Goal: Task Accomplishment & Management: Use online tool/utility

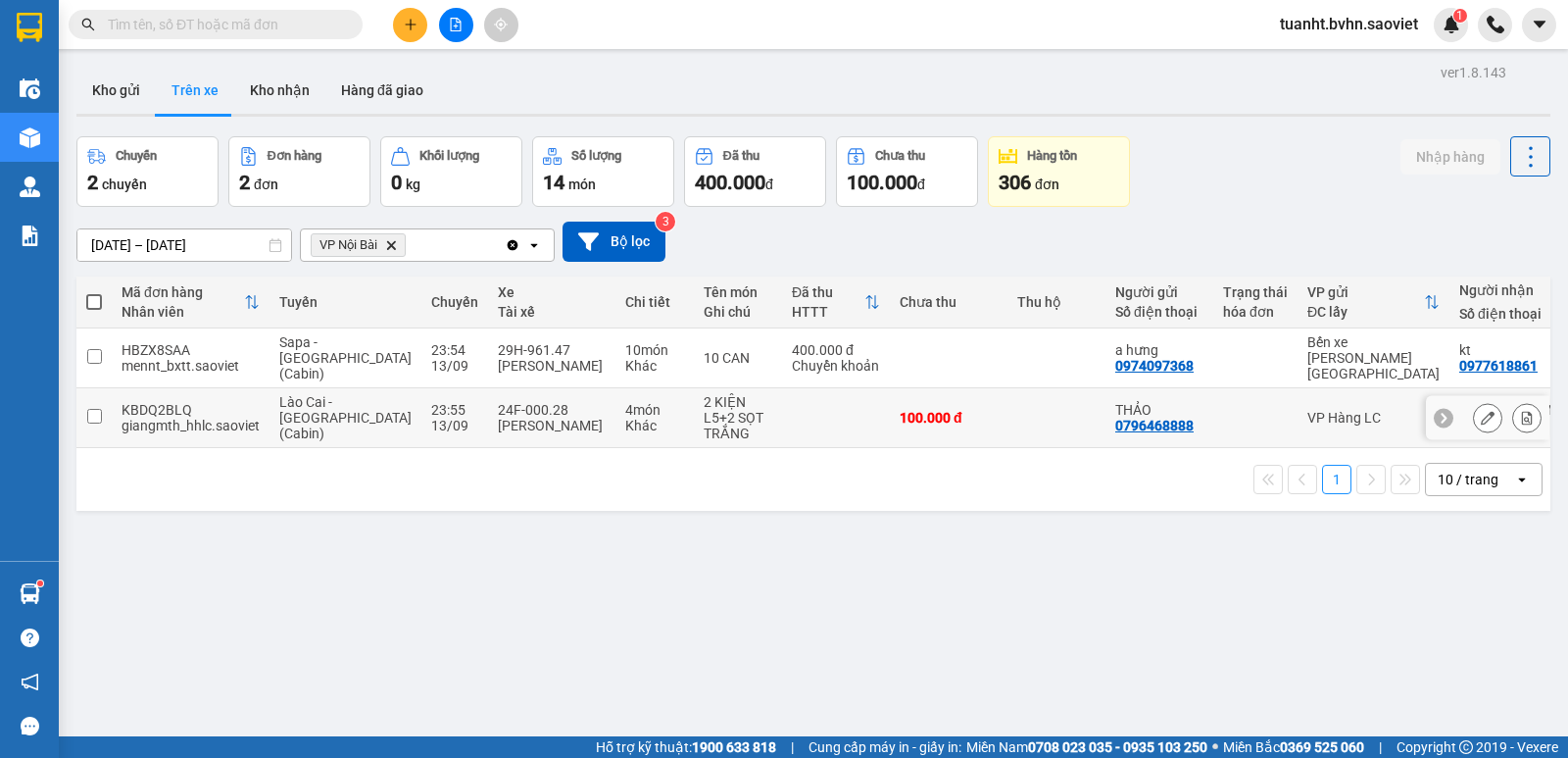
drag, startPoint x: 93, startPoint y: 403, endPoint x: 109, endPoint y: 393, distance: 18.9
click at [94, 409] on input "checkbox" at bounding box center [94, 415] width 15 height 15
checkbox input "true"
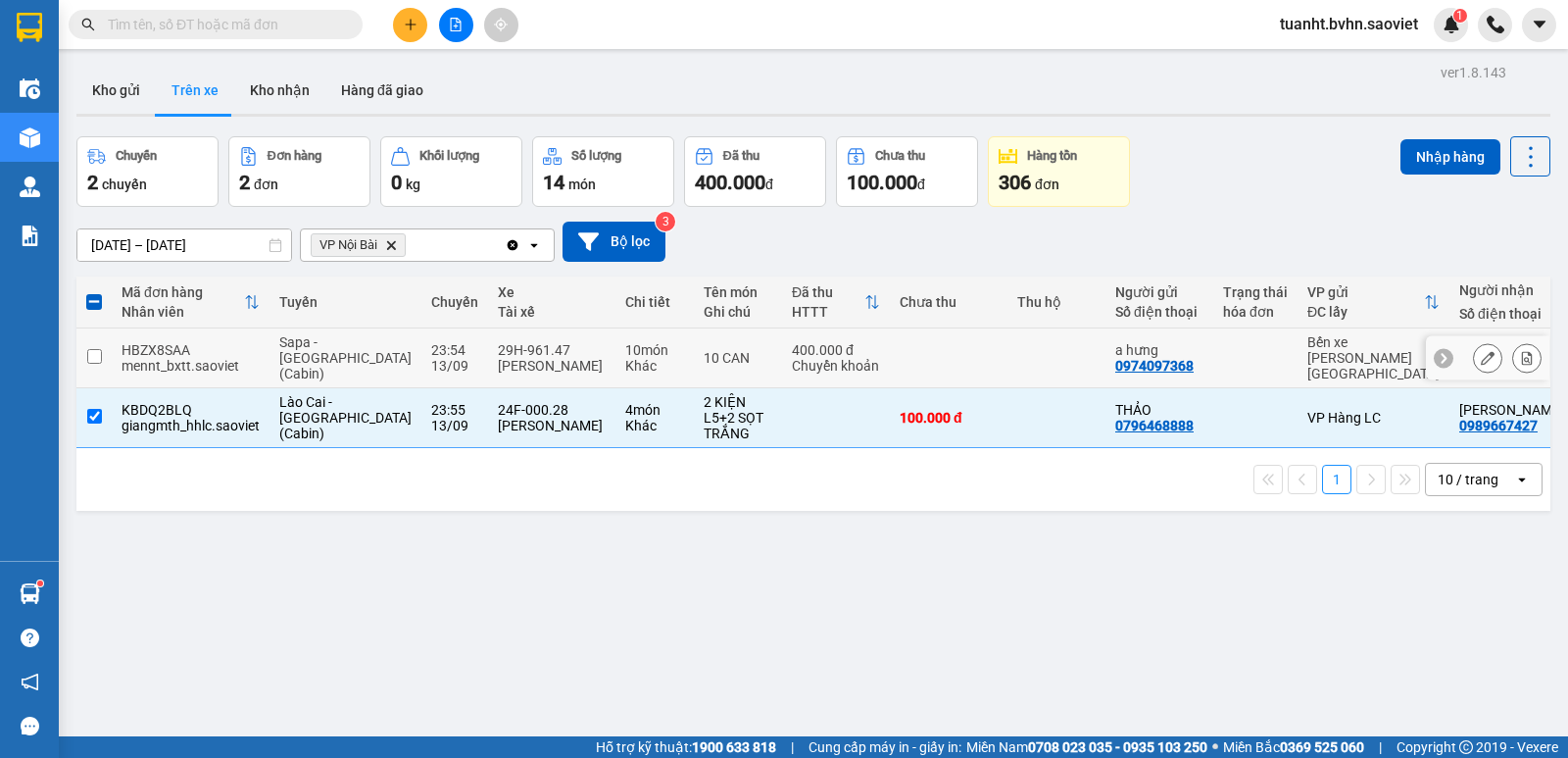
click at [95, 348] on input "checkbox" at bounding box center [94, 355] width 15 height 15
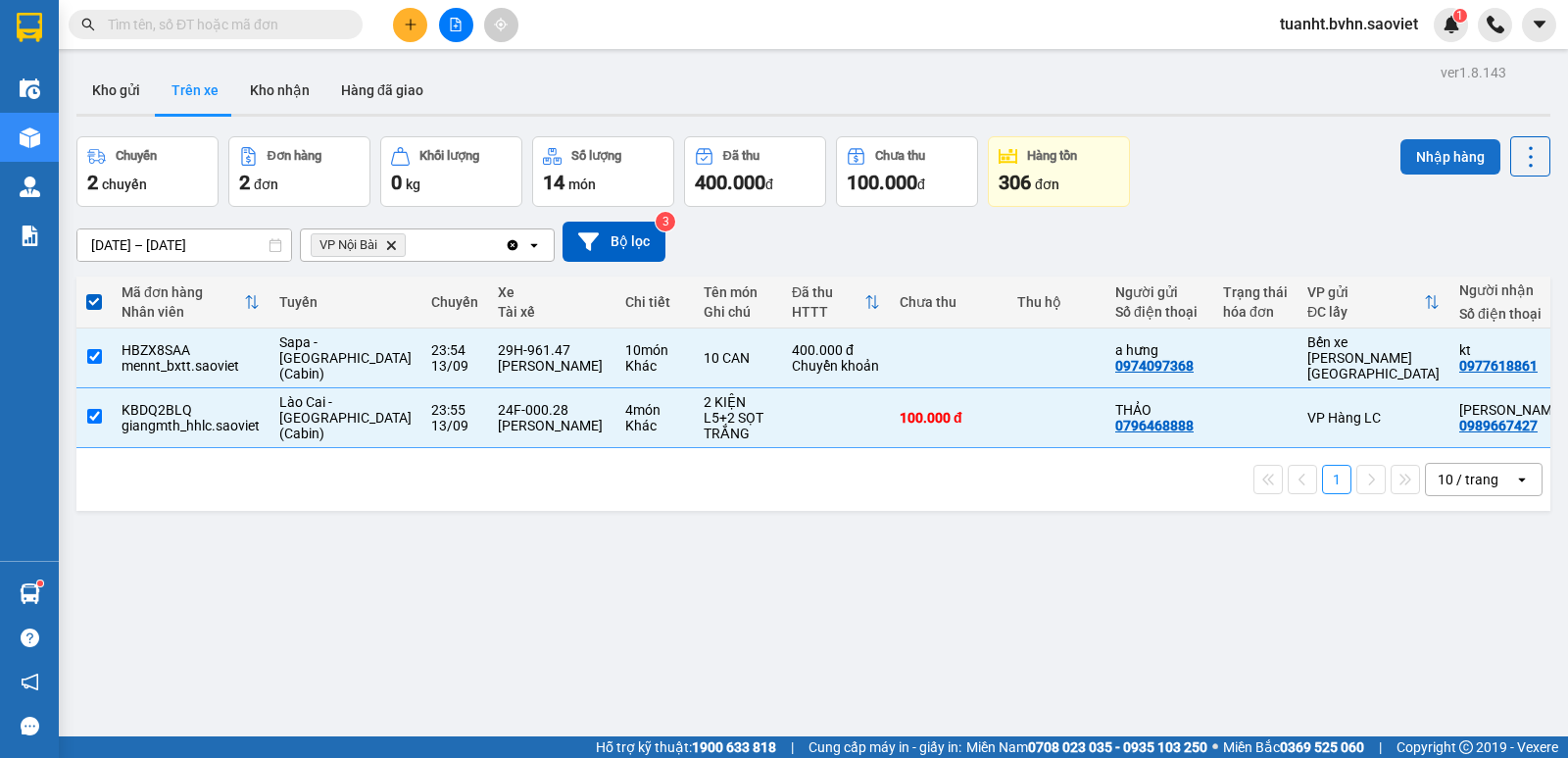
click at [1401, 158] on button "Nhập hàng" at bounding box center [1451, 157] width 100 height 35
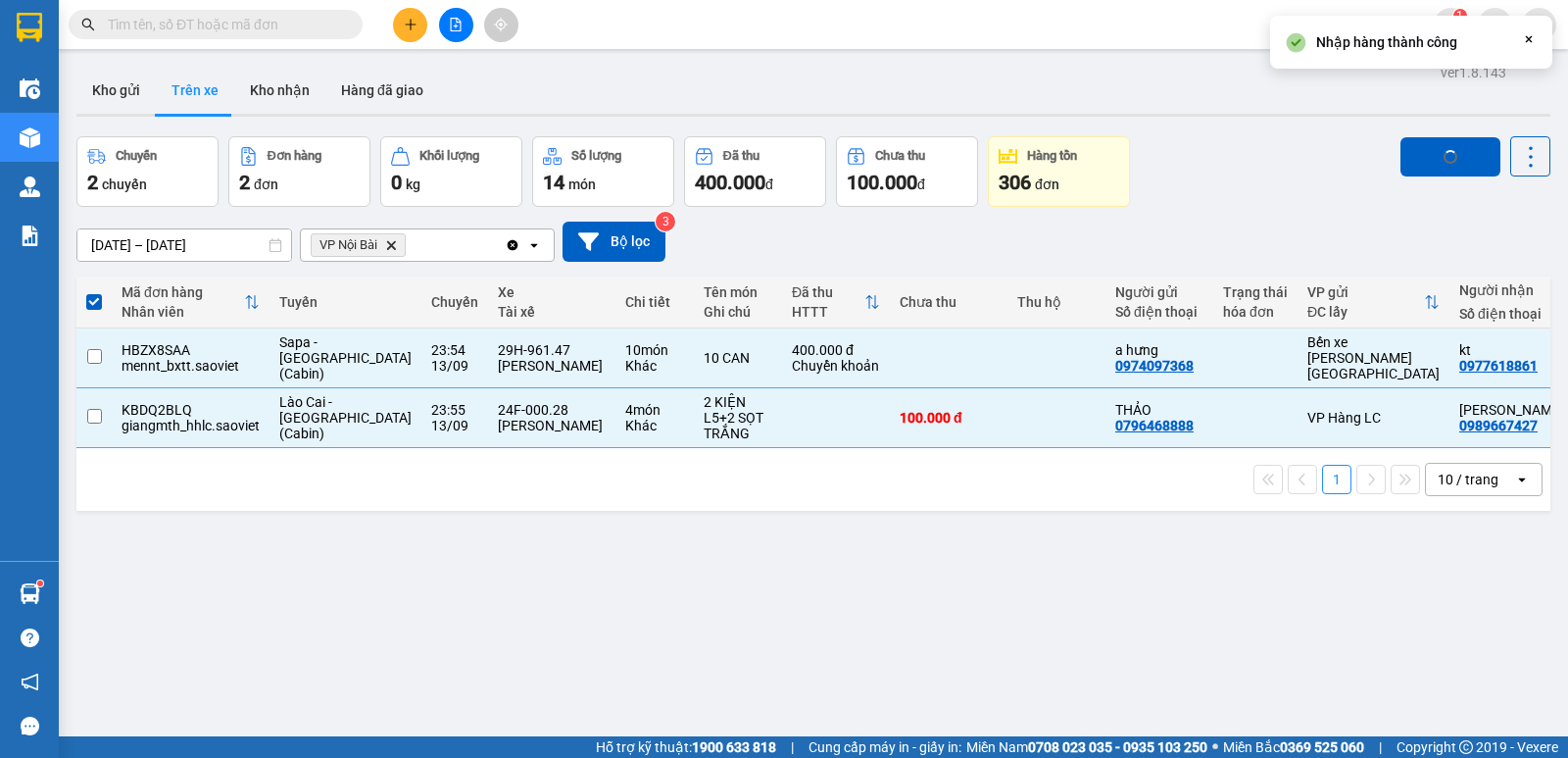
checkbox input "false"
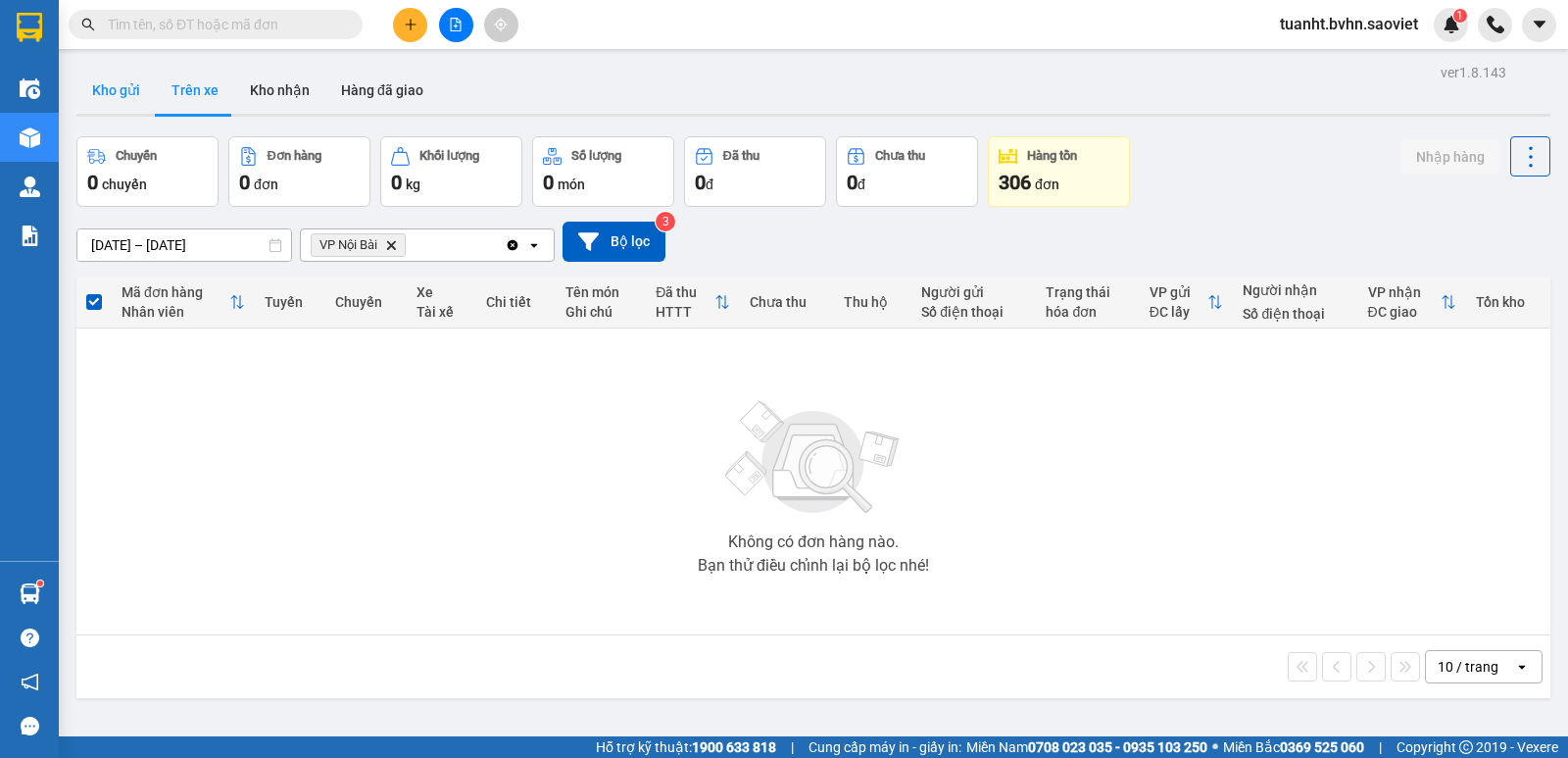
click at [110, 91] on button "Kho gửi" at bounding box center [116, 91] width 80 height 47
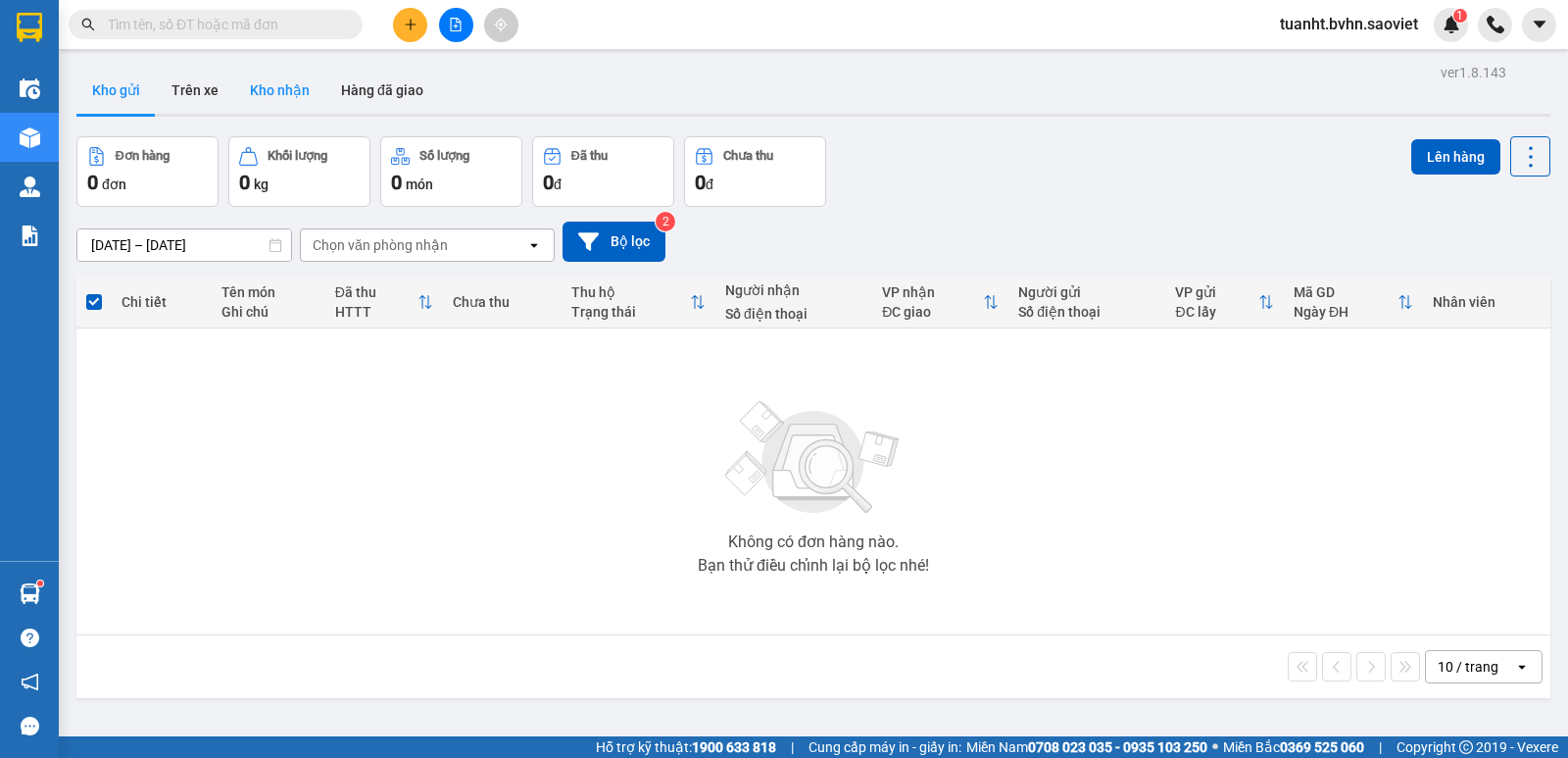
click at [265, 94] on button "Kho nhận" at bounding box center [280, 91] width 92 height 47
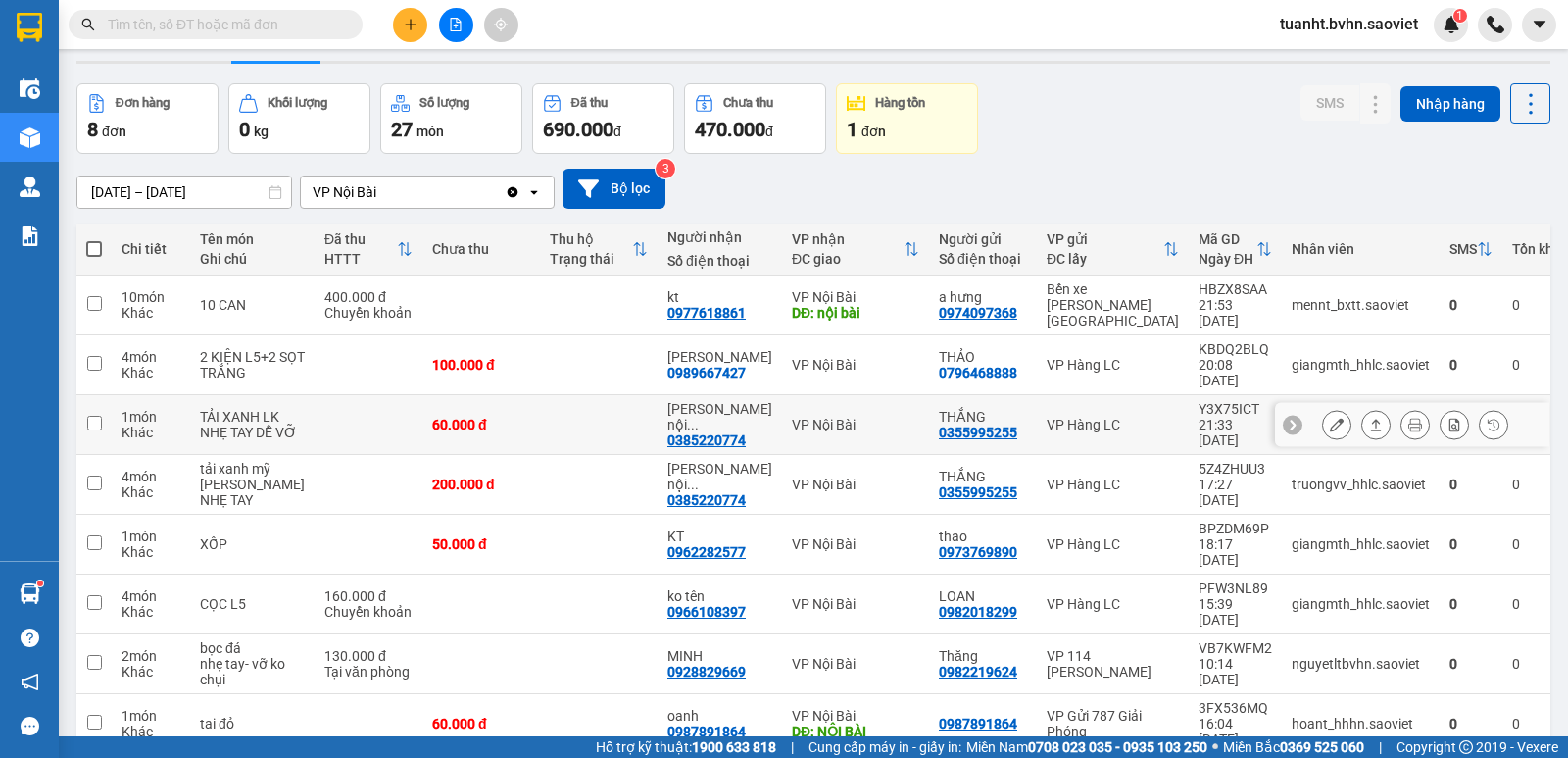
scroll to position [104, 0]
